Goal: Task Accomplishment & Management: Use online tool/utility

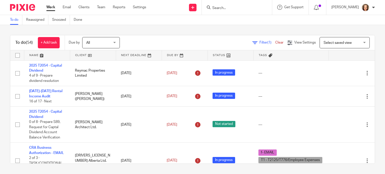
click at [230, 8] on input "Search" at bounding box center [234, 8] width 45 height 5
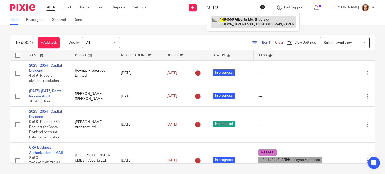
type input "148"
click at [241, 21] on link at bounding box center [253, 22] width 85 height 12
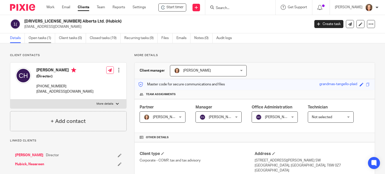
click at [39, 40] on link "Open tasks (1)" at bounding box center [42, 38] width 27 height 10
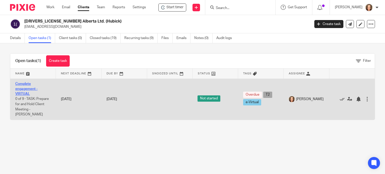
click at [27, 87] on link "Complete engagement - VIRTUAL" at bounding box center [26, 89] width 22 height 14
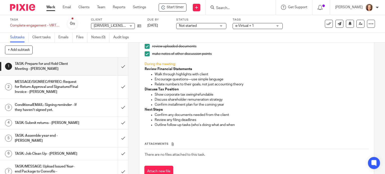
scroll to position [96, 0]
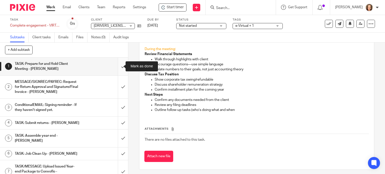
click at [116, 67] on input "submit" at bounding box center [64, 67] width 128 height 18
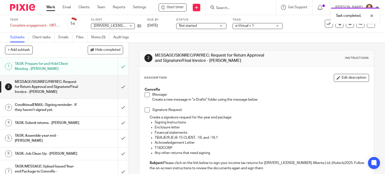
click at [145, 95] on span at bounding box center [147, 94] width 5 height 5
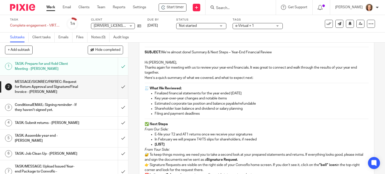
scroll to position [150, 0]
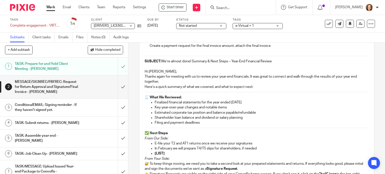
click at [142, 71] on div "Convoflo Message: Create a new message in "z-Drafts" folder using the message b…" at bounding box center [256, 100] width 229 height 333
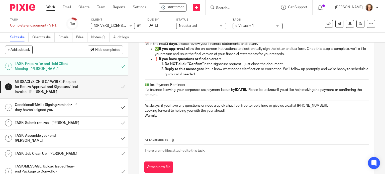
scroll to position [294, 0]
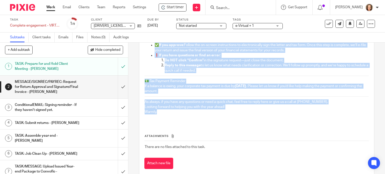
click at [159, 112] on p "Warmly," at bounding box center [257, 111] width 224 height 5
copy div "Hi Clayton, Thanks again for meeting with us to review your year-end financials…"
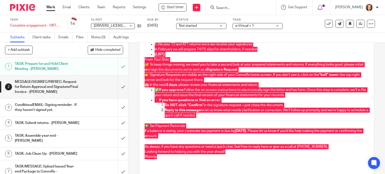
scroll to position [238, 0]
